Goal: Task Accomplishment & Management: Use online tool/utility

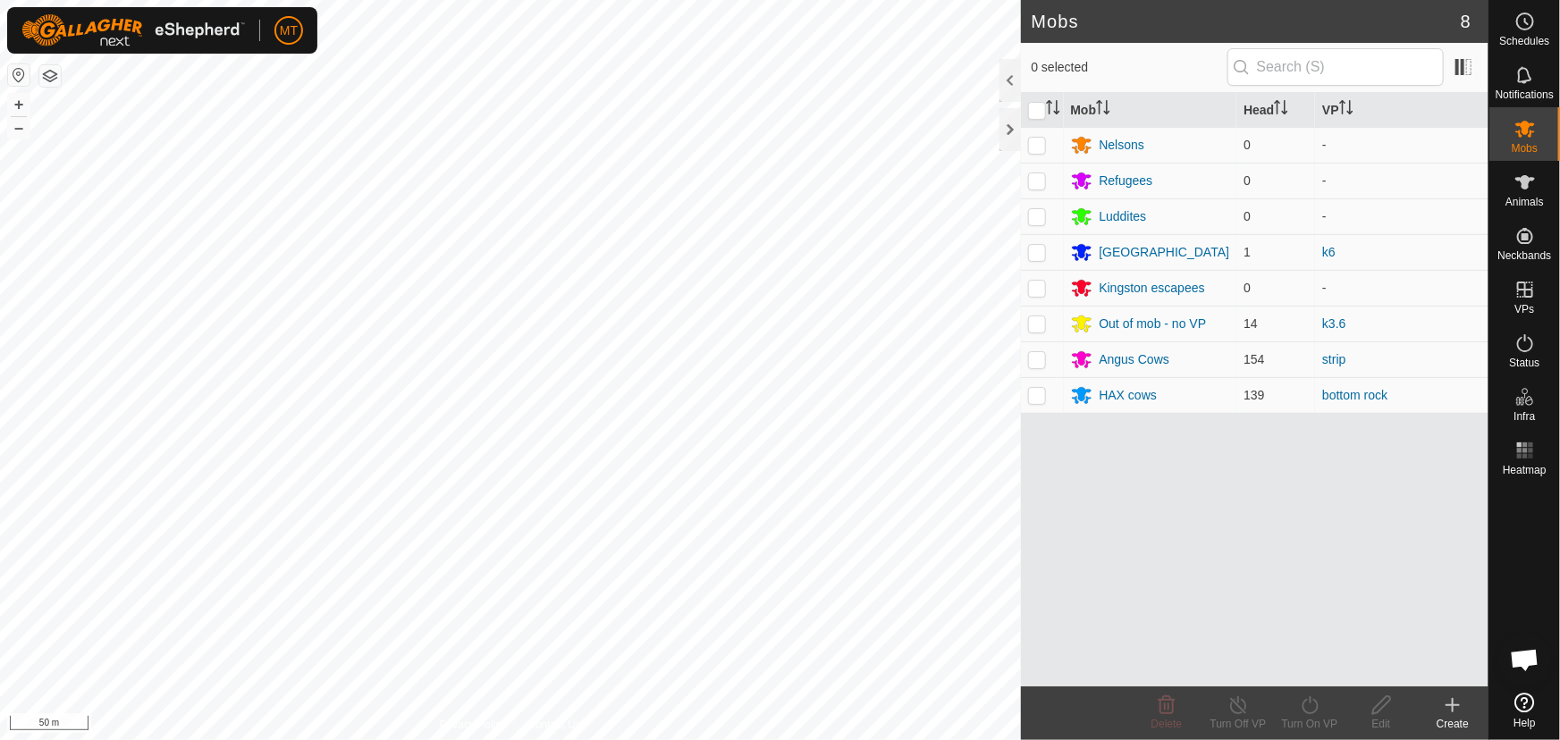
click at [520, 739] on html "MT Schedules Notifications Mobs Animals Neckbands VPs Status Infra Heatmap Help…" at bounding box center [780, 370] width 1560 height 740
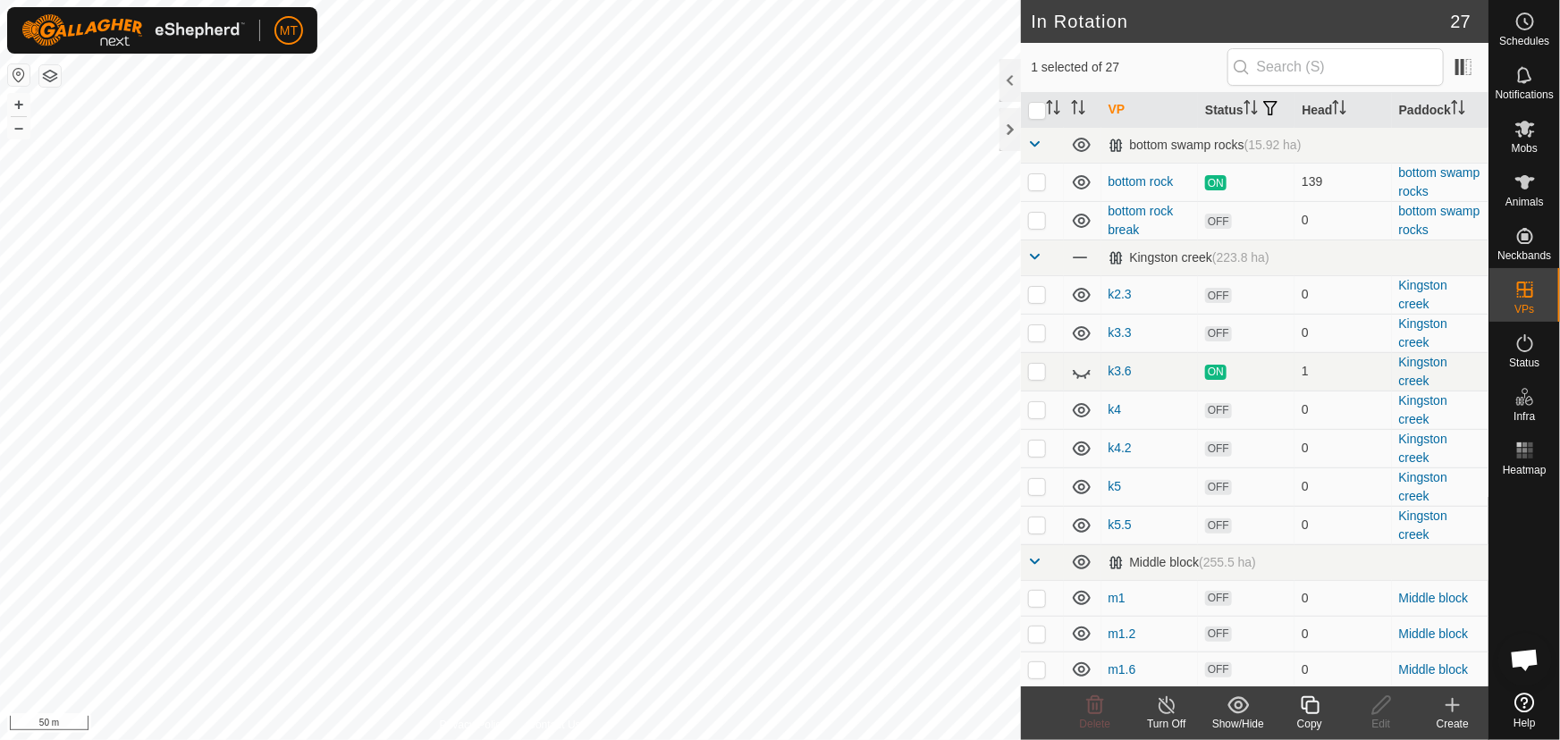
click at [1314, 720] on div "Copy" at bounding box center [1310, 724] width 72 height 16
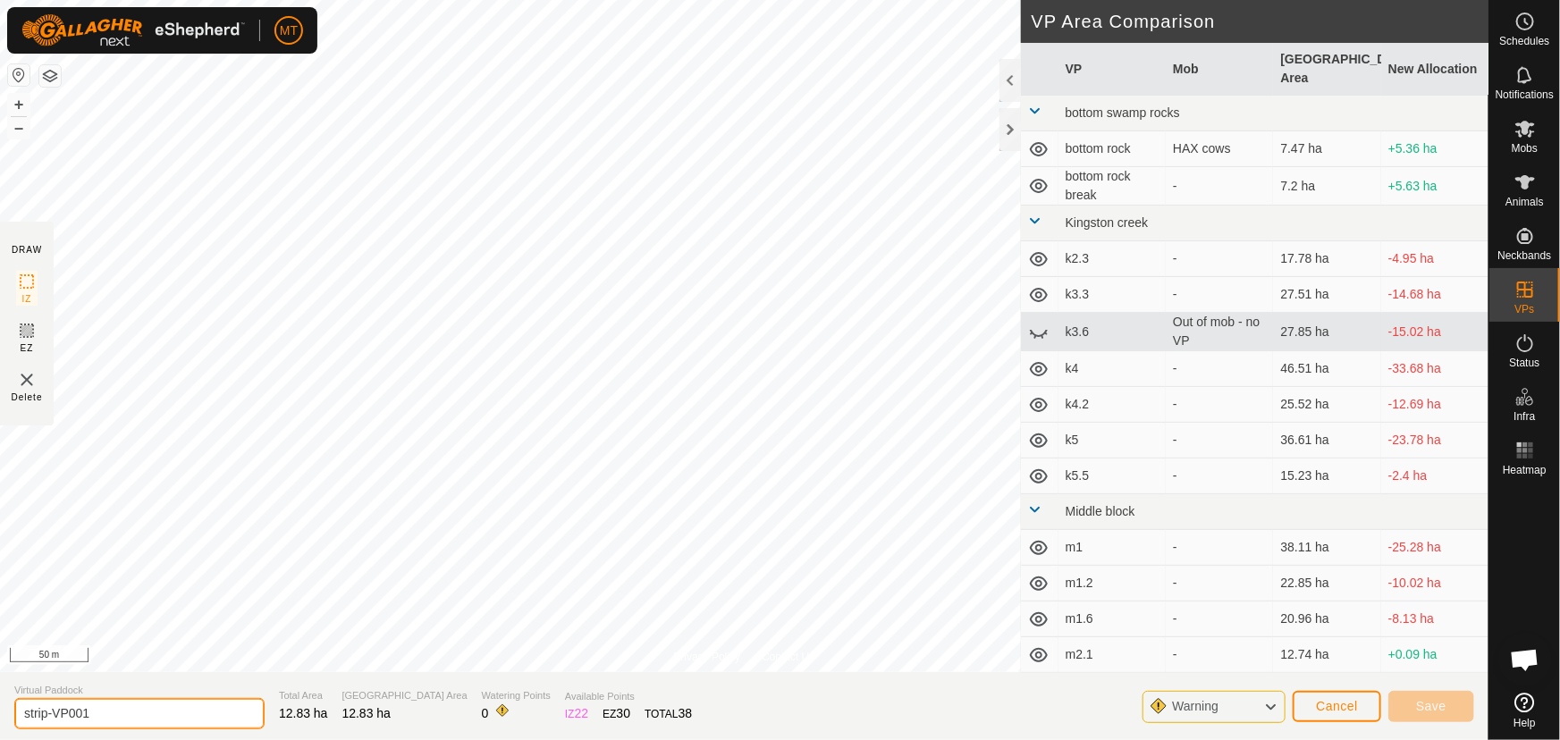
click at [92, 712] on input "strip-VP001" at bounding box center [139, 713] width 250 height 31
click at [196, 14] on div "MT Schedules Notifications Mobs Animals Neckbands VPs Status Infra Heatmap Help…" at bounding box center [780, 370] width 1560 height 740
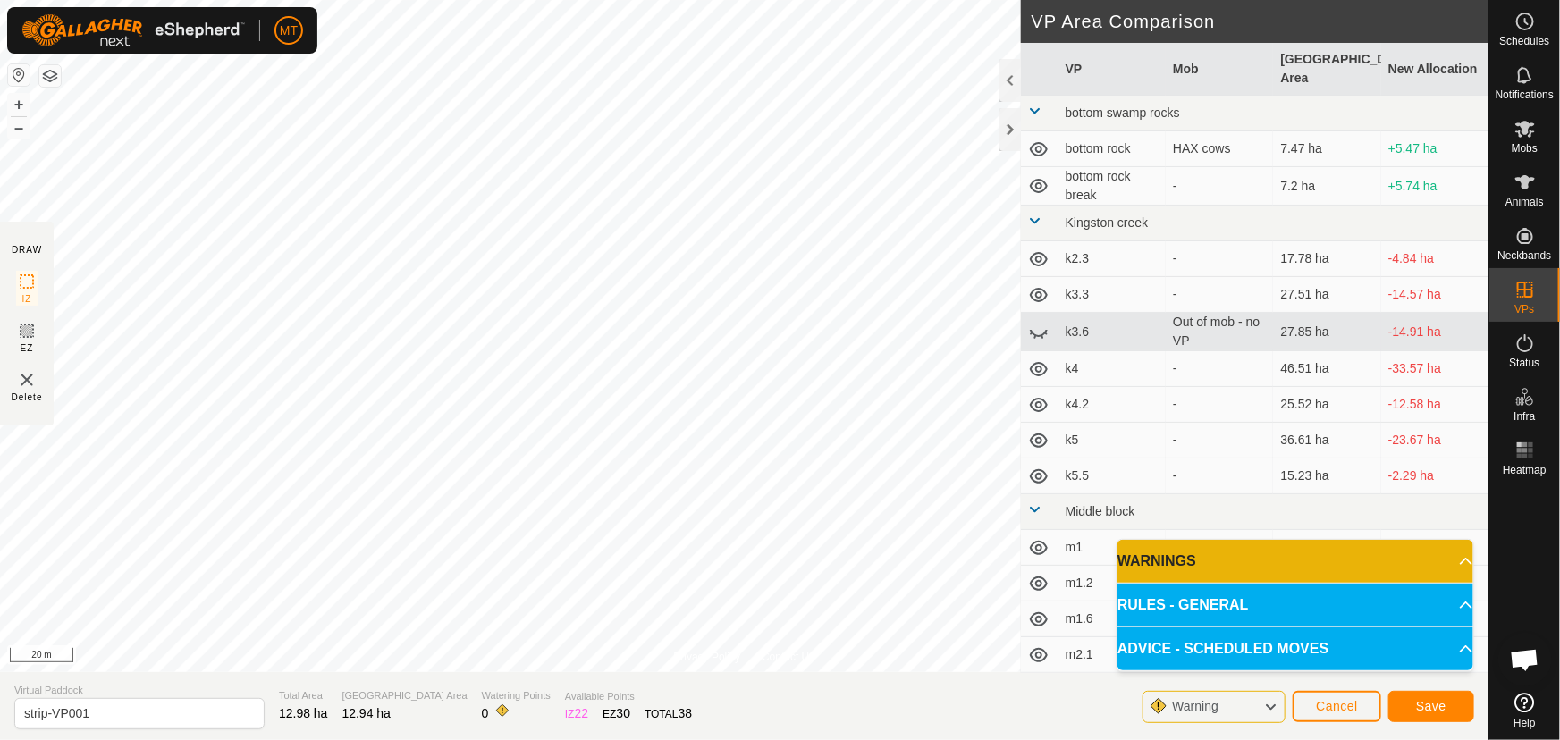
click at [623, 0] on html "MT Schedules Notifications Mobs Animals Neckbands VPs Status Infra Heatmap Help…" at bounding box center [780, 370] width 1560 height 740
click at [697, 660] on div "Privacy Policy Contact Us Type: Inclusion Zone undefined Animal + – ⇧ i 20 m" at bounding box center [744, 336] width 1488 height 672
click at [572, 0] on html "MT Schedules Notifications Mobs Animals Neckbands VPs Status Infra Heatmap Help…" at bounding box center [780, 370] width 1560 height 740
click at [487, 0] on html "MT Schedules Notifications Mobs Animals Neckbands VPs Status Infra Heatmap Help…" at bounding box center [780, 370] width 1560 height 740
click at [1420, 704] on span "Save" at bounding box center [1431, 706] width 30 height 14
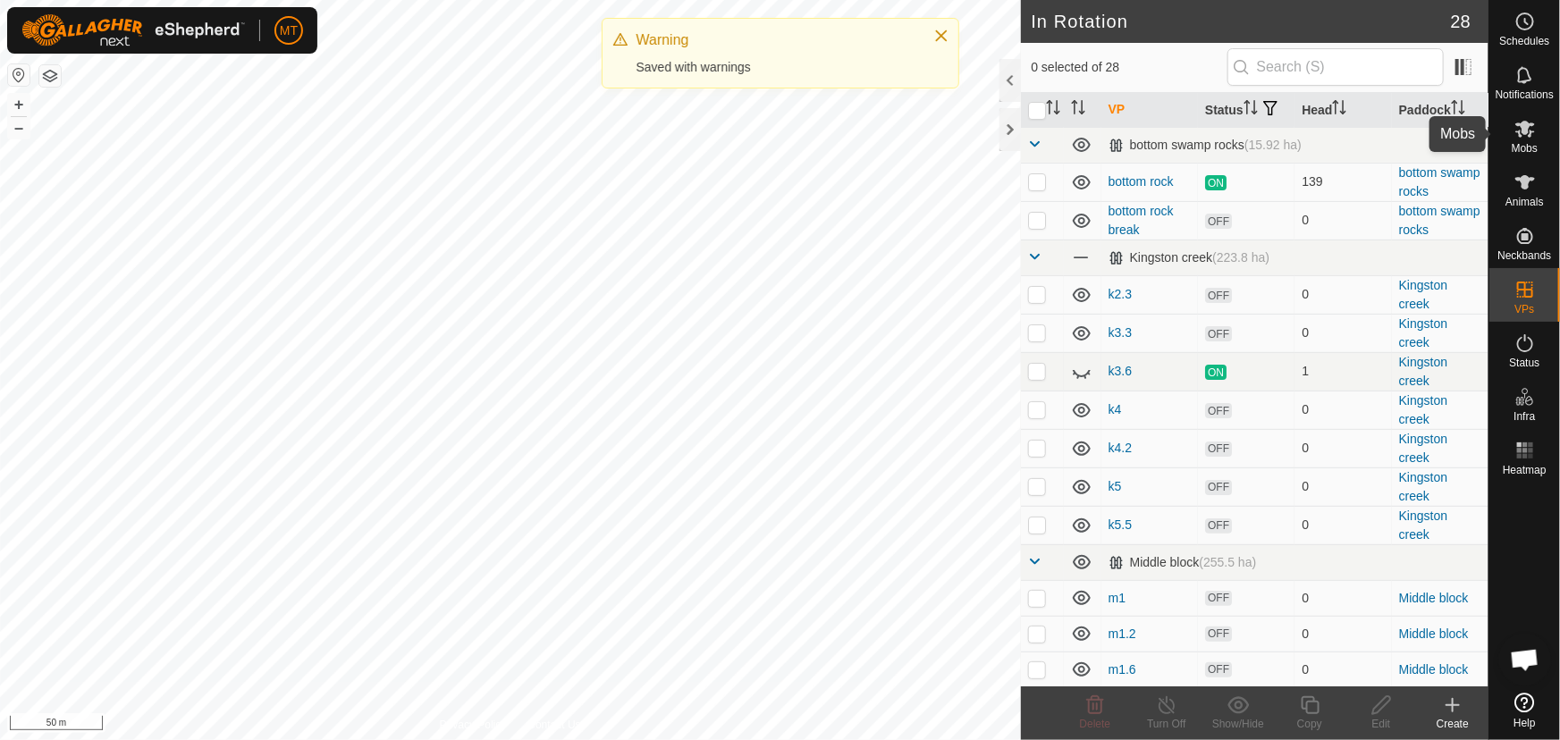
click at [1531, 135] on icon at bounding box center [1524, 128] width 21 height 21
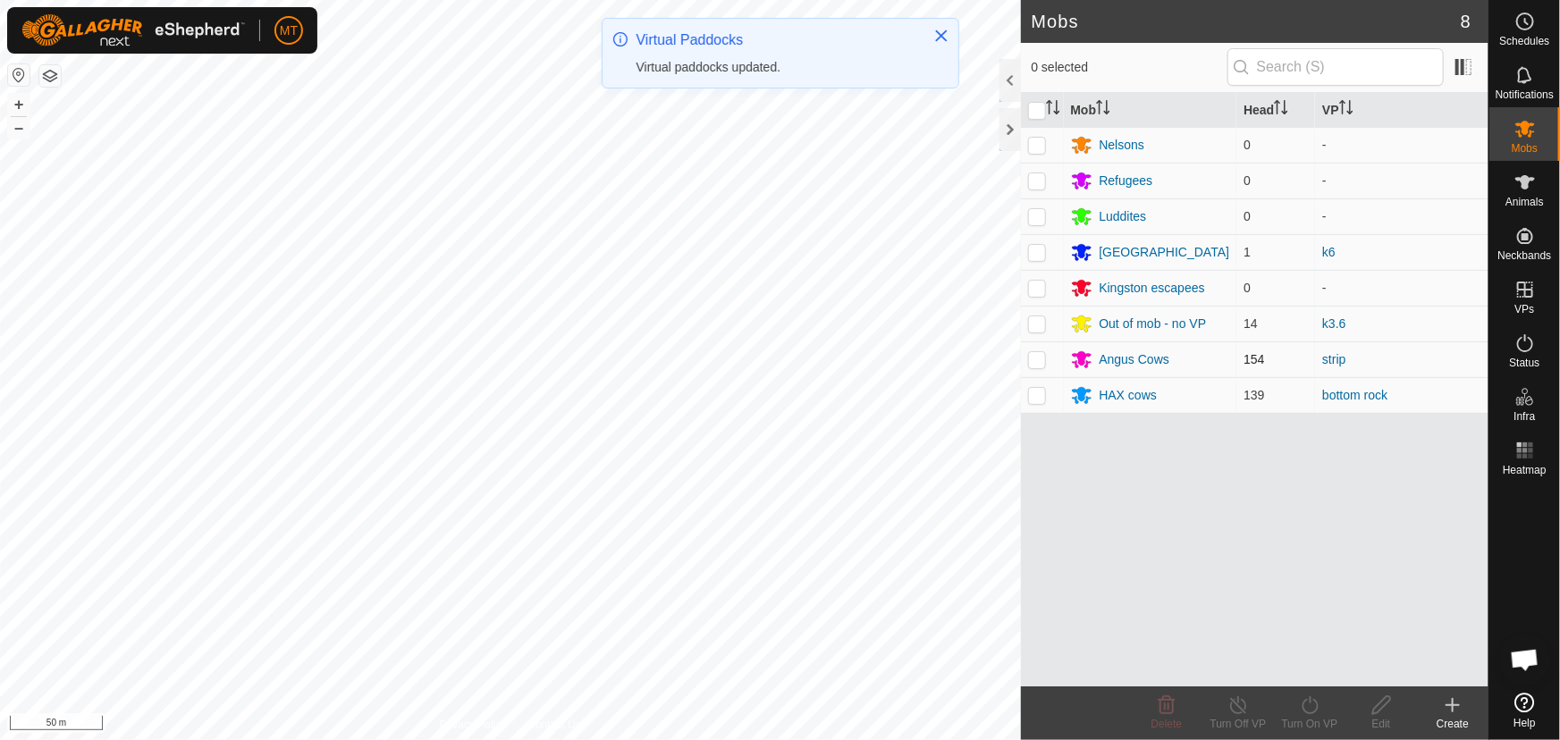
click at [1028, 359] on p-checkbox at bounding box center [1037, 359] width 18 height 14
checkbox input "true"
click at [1299, 708] on icon at bounding box center [1310, 705] width 22 height 21
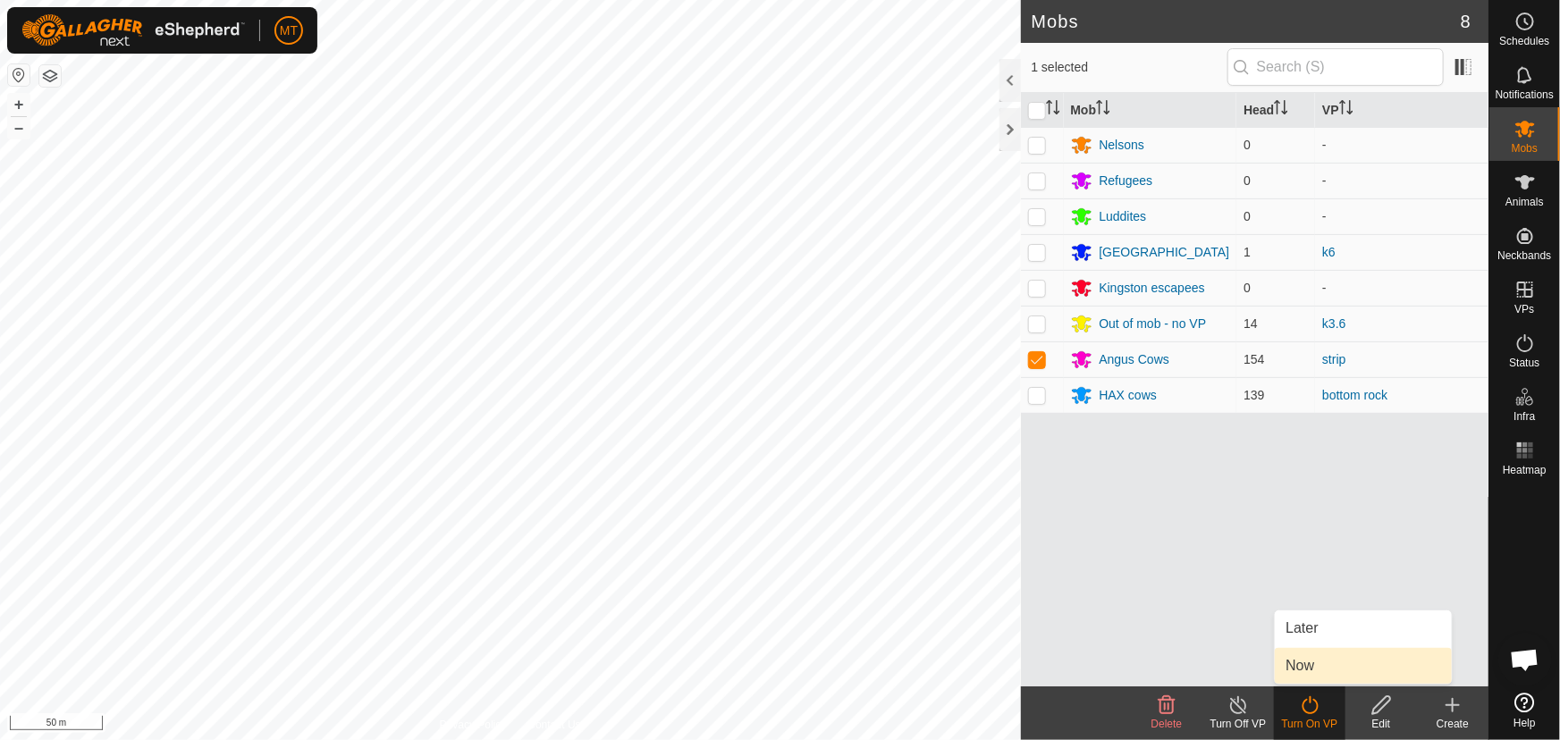
click at [1296, 670] on link "Now" at bounding box center [1363, 666] width 177 height 36
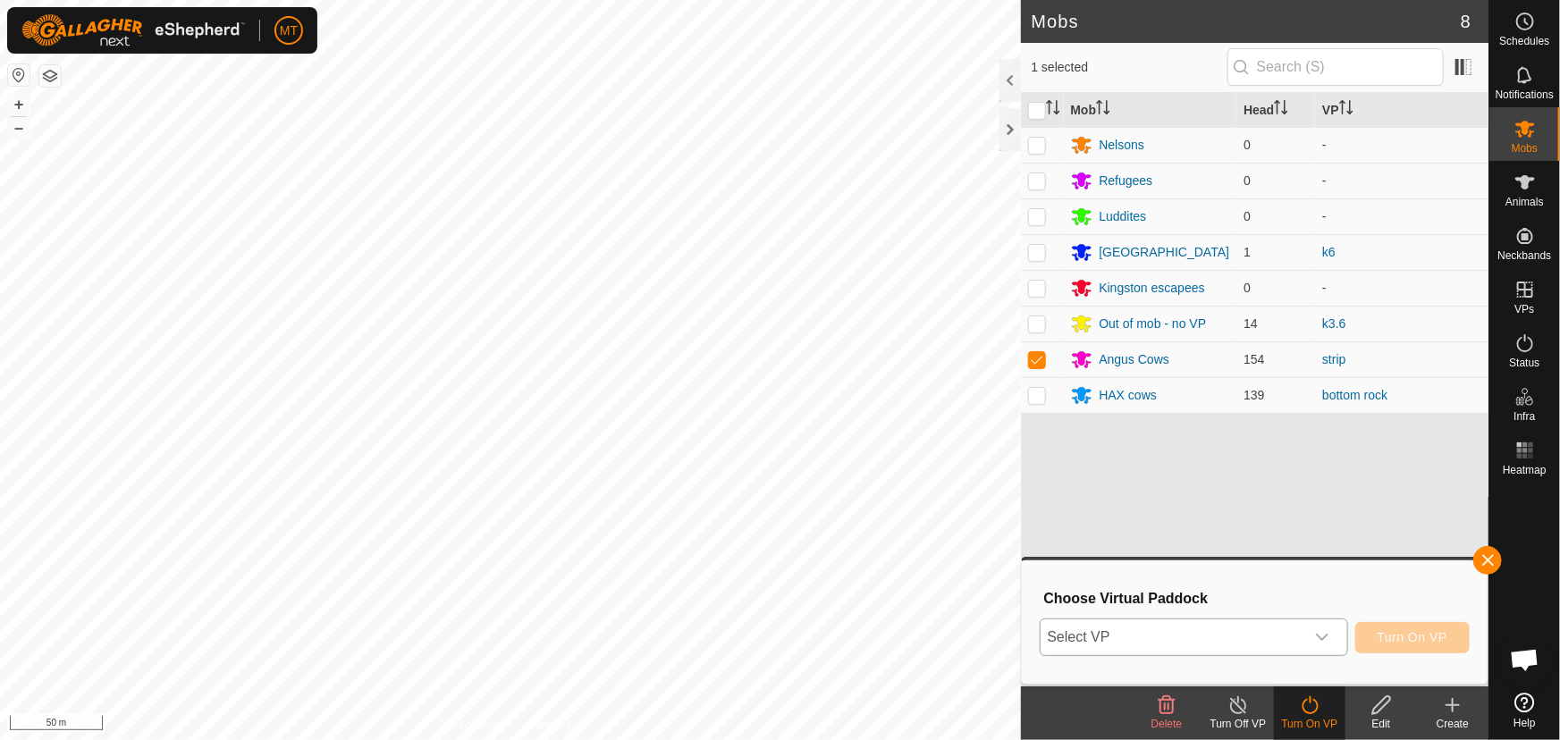
click at [1224, 636] on span "Select VP" at bounding box center [1172, 637] width 264 height 36
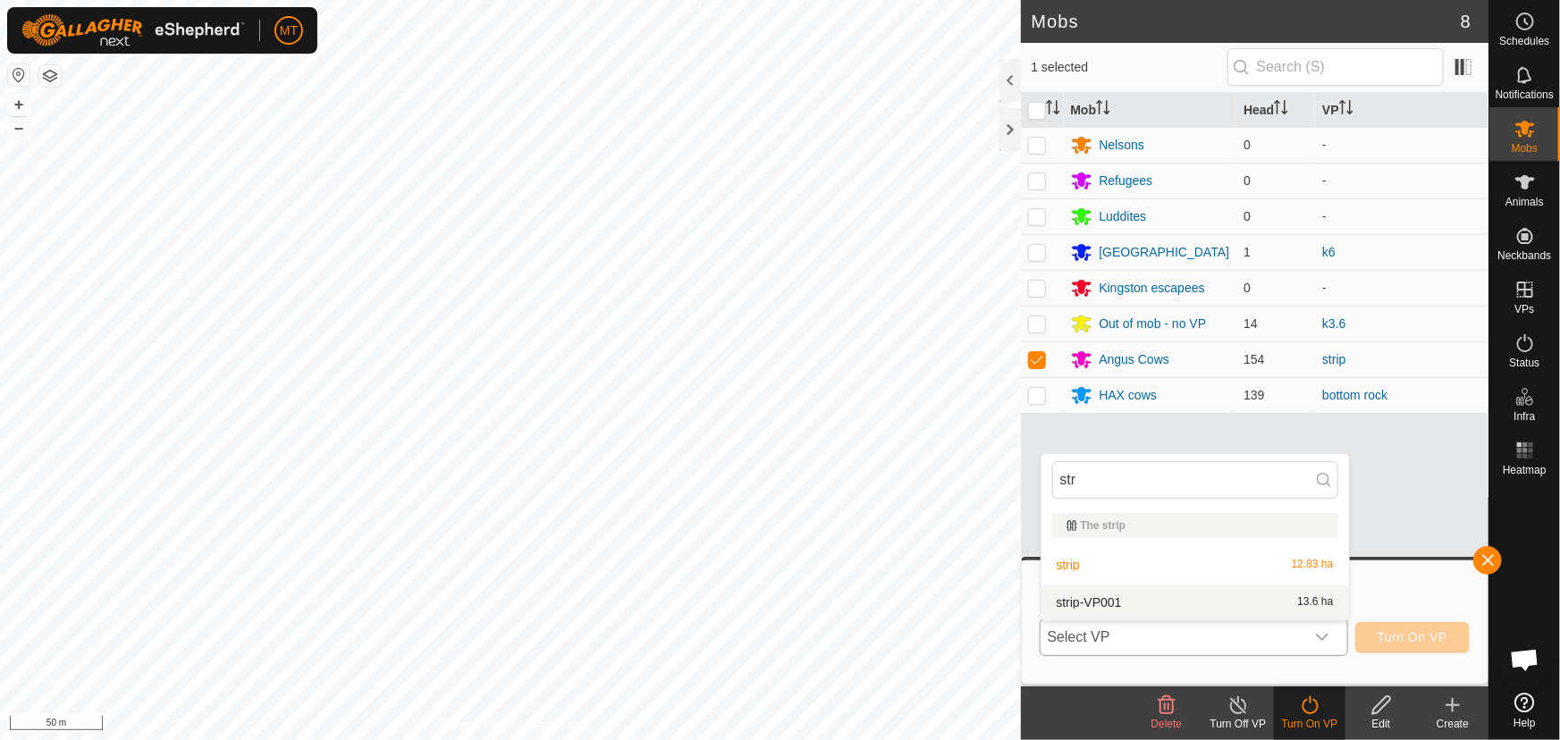
type input "str"
click at [1135, 605] on li "strip-VP001 13.6 ha" at bounding box center [1194, 603] width 307 height 36
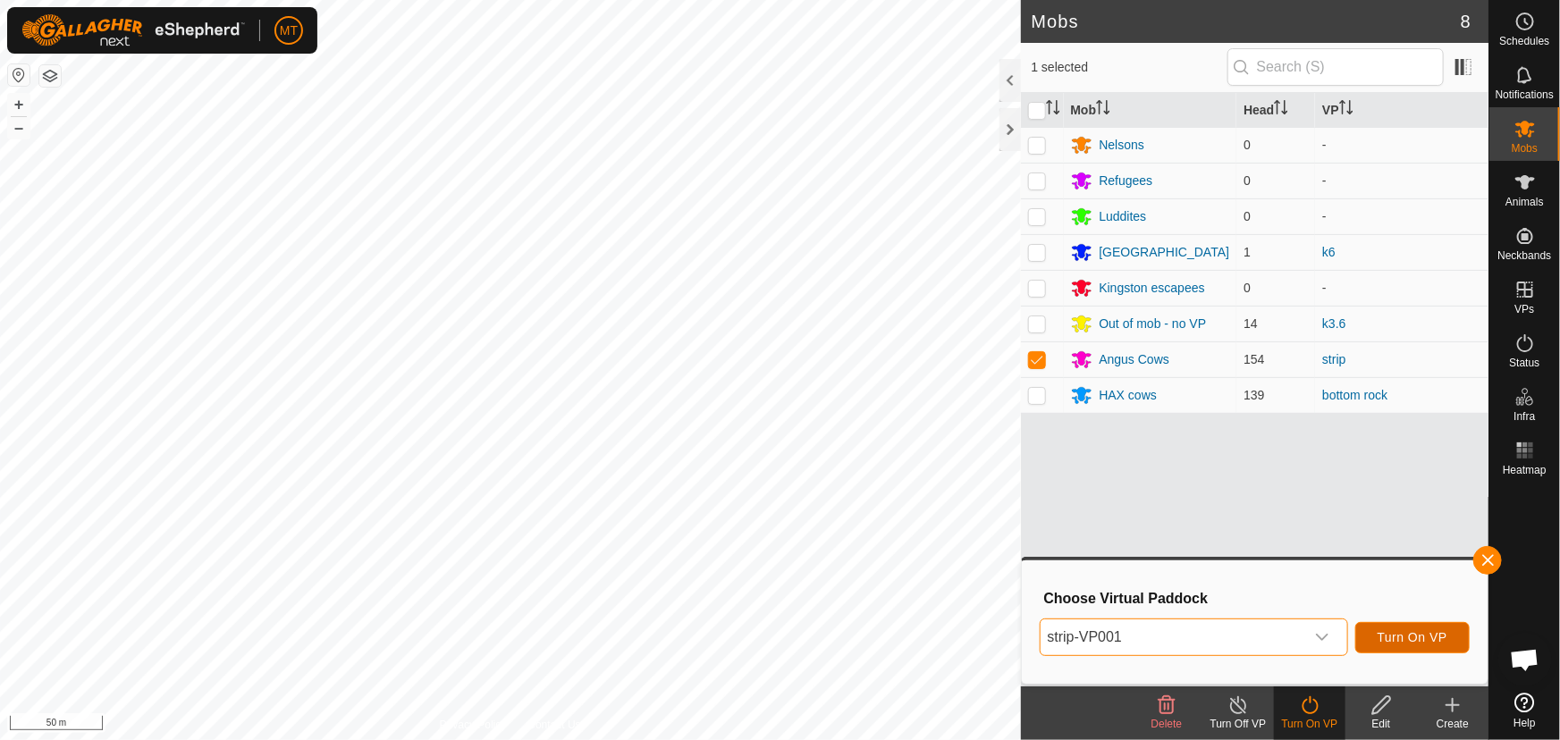
click at [1416, 630] on span "Turn On VP" at bounding box center [1412, 637] width 70 height 14
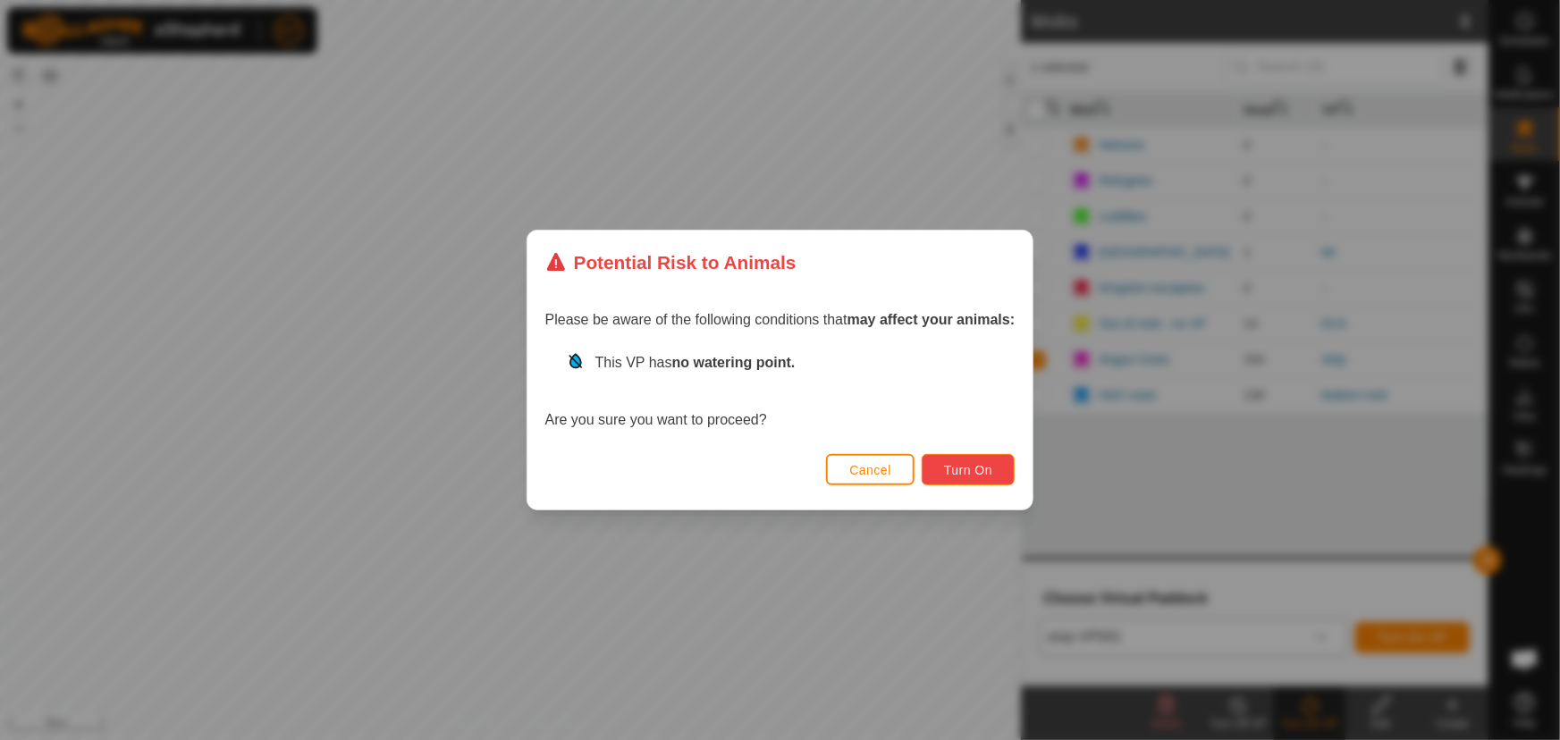
click at [979, 479] on button "Turn On" at bounding box center [968, 469] width 93 height 31
